Goal: Information Seeking & Learning: Find specific fact

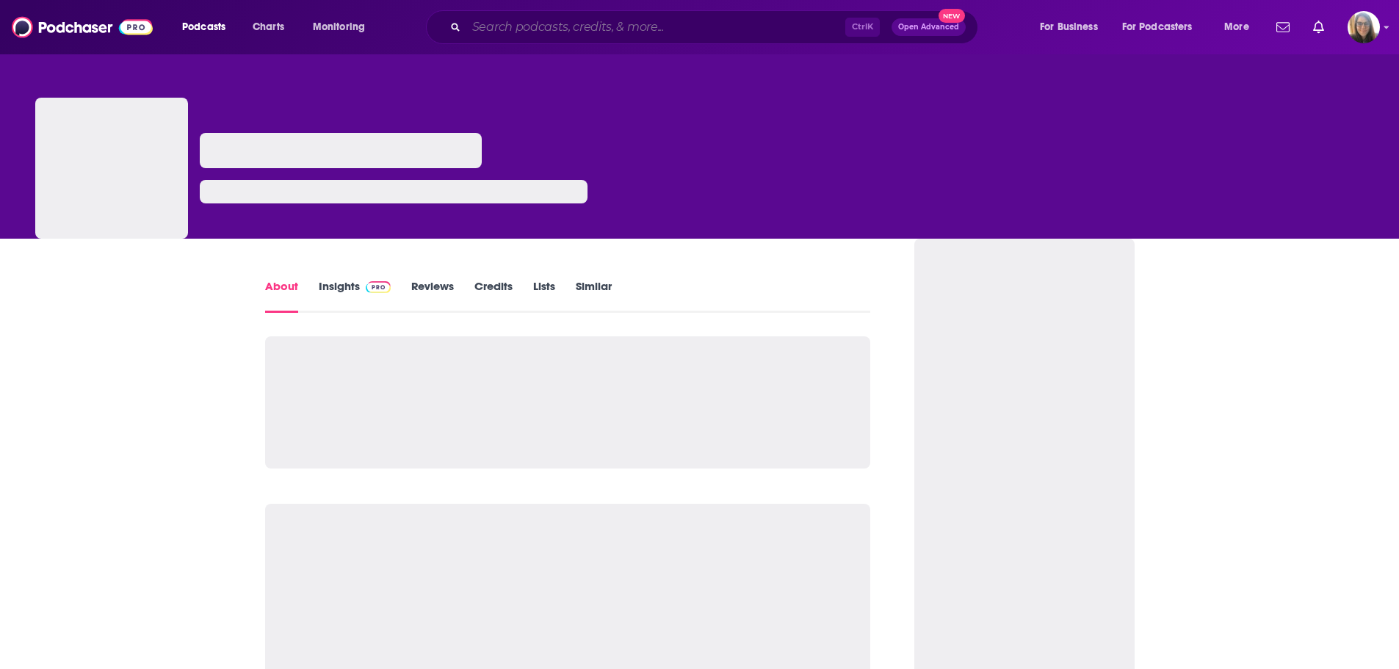
click at [578, 26] on input "Search podcasts, credits, & more..." at bounding box center [655, 27] width 379 height 24
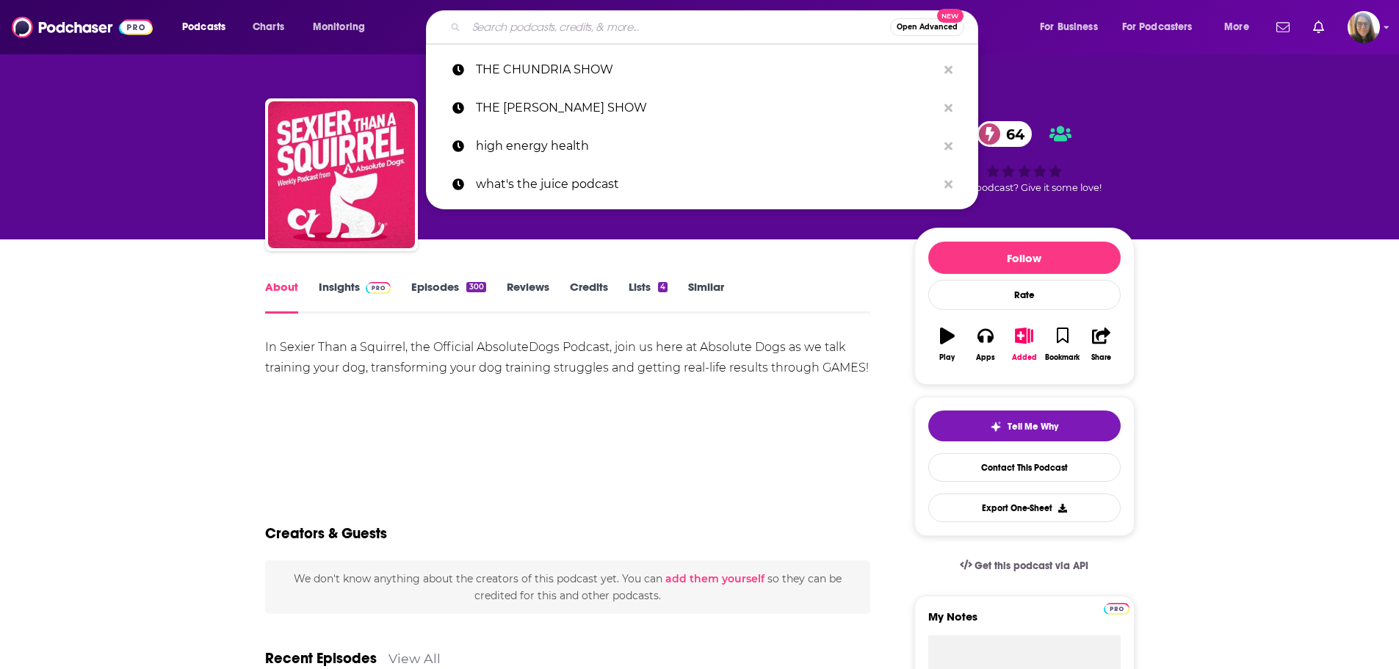
click at [506, 25] on input "Search podcasts, credits, & more..." at bounding box center [678, 27] width 424 height 24
paste input "Dictionary of Modern Herbalism"
type input "Dictionary of Modern Herbalism"
